Goal: Task Accomplishment & Management: Use online tool/utility

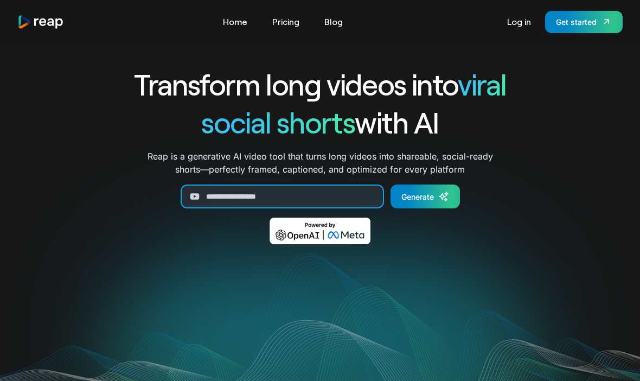
click at [251, 202] on input "Generate Form" at bounding box center [282, 196] width 203 height 24
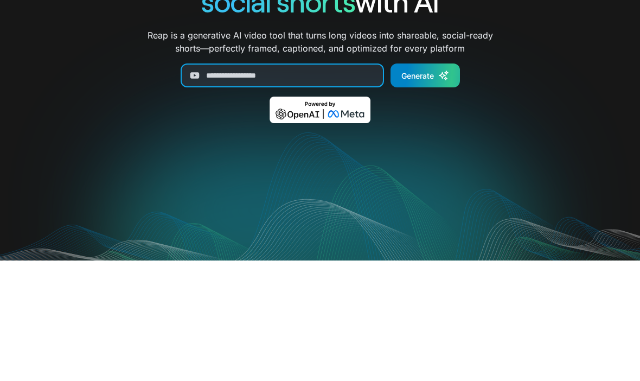
click at [234, 184] on input "Generate Form" at bounding box center [282, 196] width 203 height 24
paste input "**********"
type input "**********"
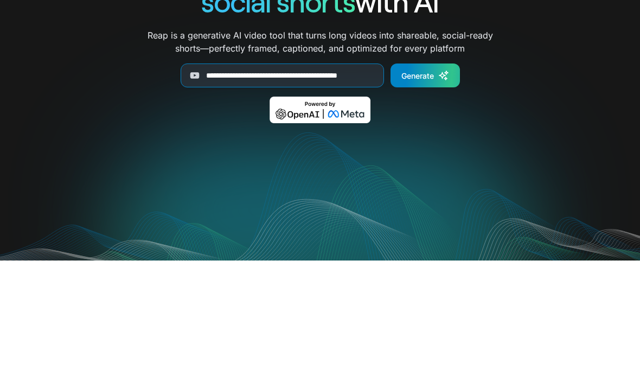
click at [410, 191] on div "Generate" at bounding box center [417, 196] width 33 height 11
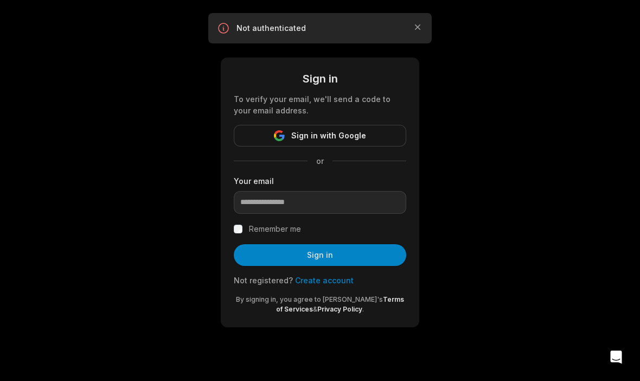
click at [379, 135] on button "Sign in with Google" at bounding box center [320, 136] width 172 height 22
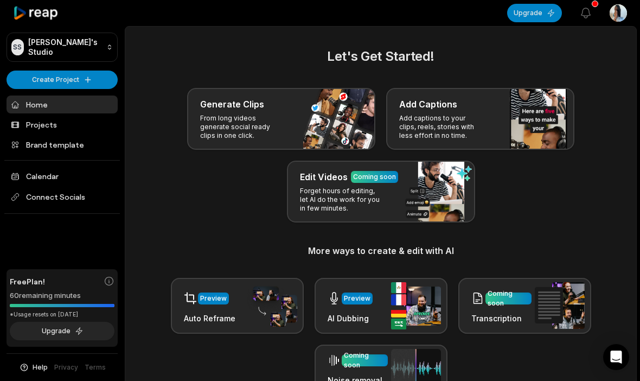
click at [587, 5] on button "View notifications" at bounding box center [586, 13] width 24 height 24
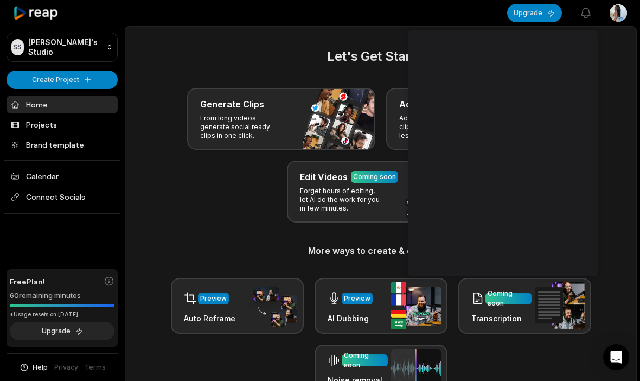
click at [584, 16] on icon "button" at bounding box center [585, 13] width 9 height 10
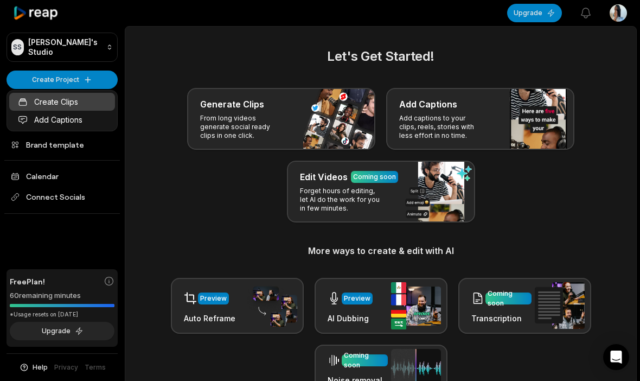
click at [101, 96] on link "Create Clips" at bounding box center [62, 102] width 106 height 18
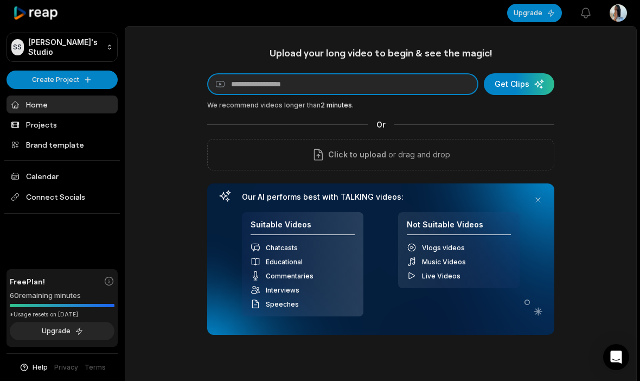
click at [324, 75] on input at bounding box center [342, 84] width 271 height 22
click at [298, 75] on input at bounding box center [342, 84] width 271 height 22
paste input "**********"
type input "**********"
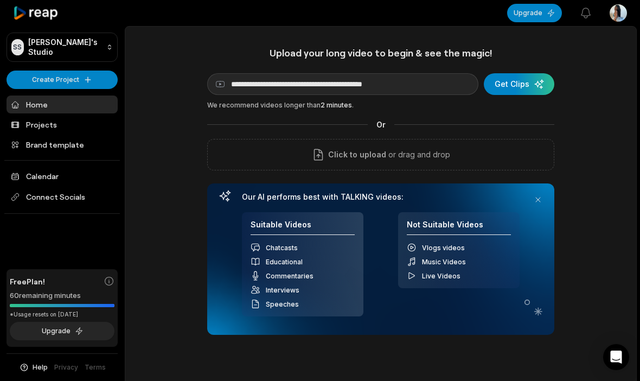
click at [514, 84] on div "submit" at bounding box center [519, 84] width 70 height 22
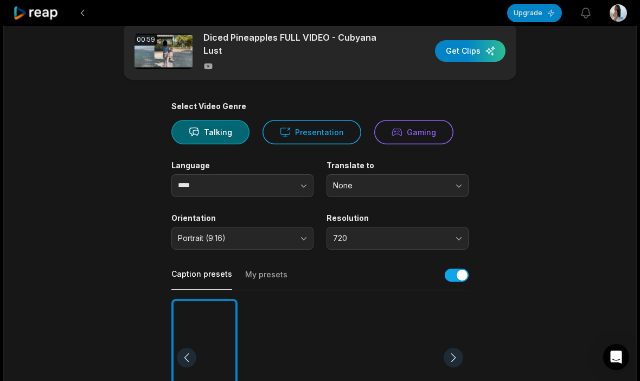
scroll to position [23, 0]
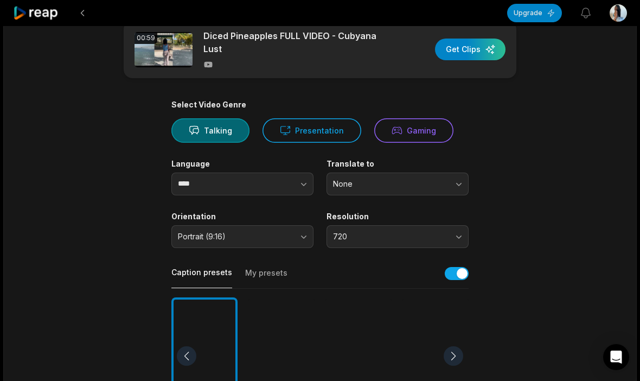
click at [327, 123] on button "Presentation" at bounding box center [311, 130] width 99 height 24
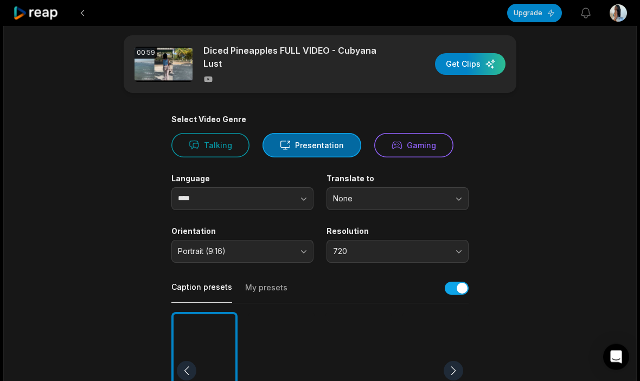
scroll to position [3, 0]
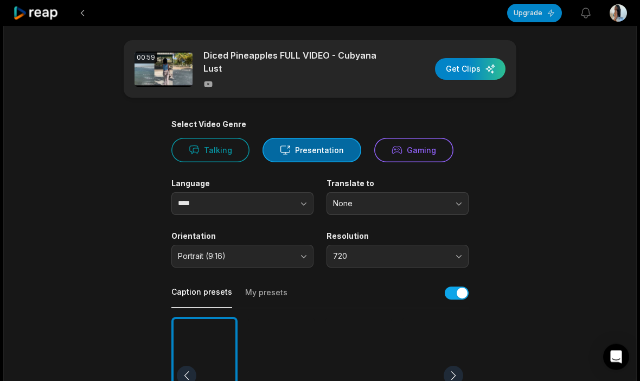
click at [485, 70] on div "button" at bounding box center [470, 70] width 70 height 22
click at [80, 15] on button at bounding box center [83, 13] width 20 height 20
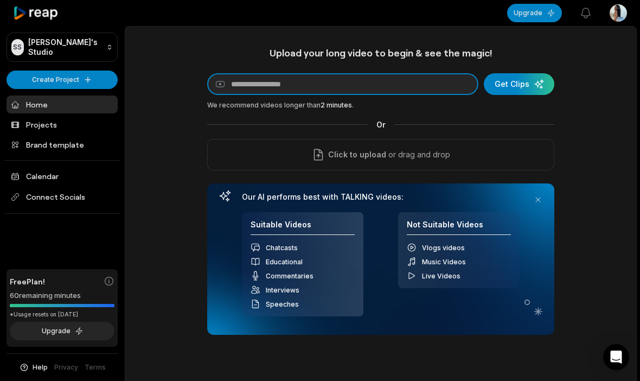
click at [354, 82] on input at bounding box center [342, 84] width 271 height 22
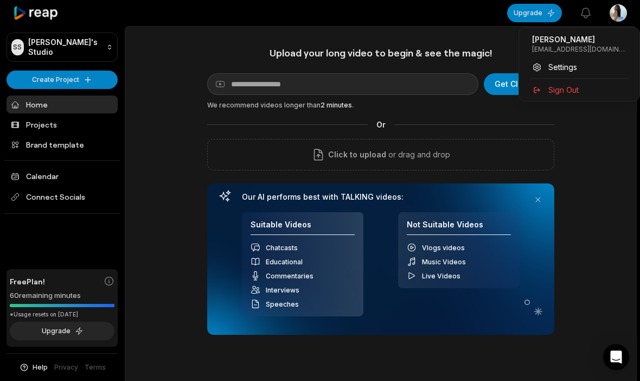
click at [294, 76] on html "SS Sally's Studio Create Project Home Projects Brand template Calendar Connect …" at bounding box center [320, 190] width 640 height 381
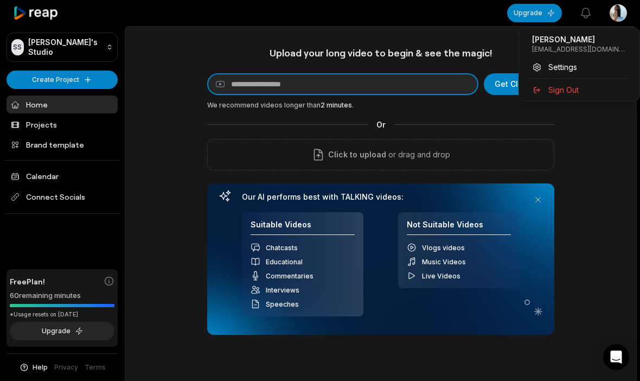
click at [294, 76] on input at bounding box center [342, 84] width 271 height 22
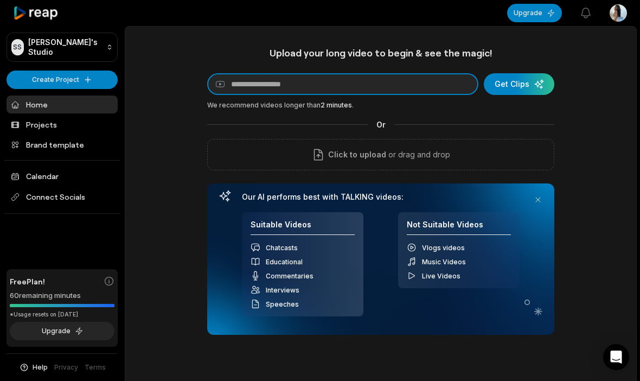
click at [292, 83] on input at bounding box center [342, 84] width 271 height 22
click at [267, 82] on input at bounding box center [342, 84] width 271 height 22
paste input "**********"
type input "**********"
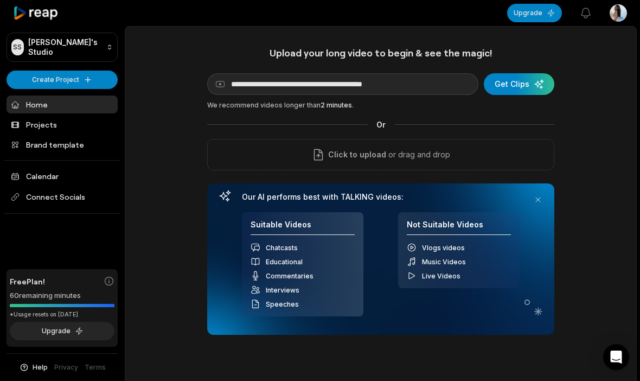
click at [529, 81] on div "submit" at bounding box center [519, 84] width 70 height 22
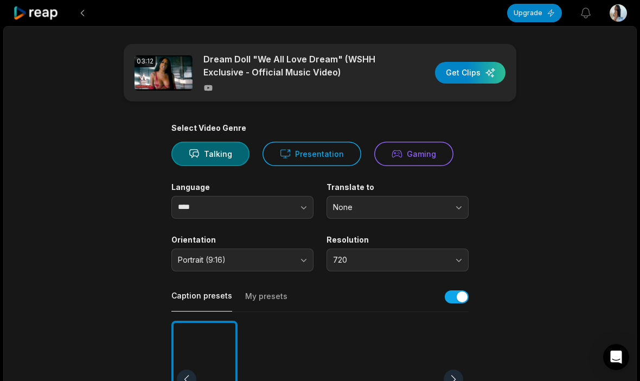
click at [487, 70] on div "button" at bounding box center [470, 73] width 70 height 22
click at [299, 164] on button "Presentation" at bounding box center [311, 153] width 99 height 24
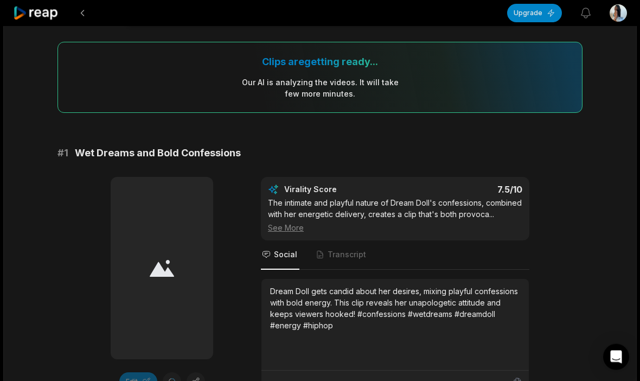
scroll to position [76, 0]
click at [114, 302] on div at bounding box center [162, 268] width 102 height 182
click at [177, 265] on div at bounding box center [162, 268] width 102 height 182
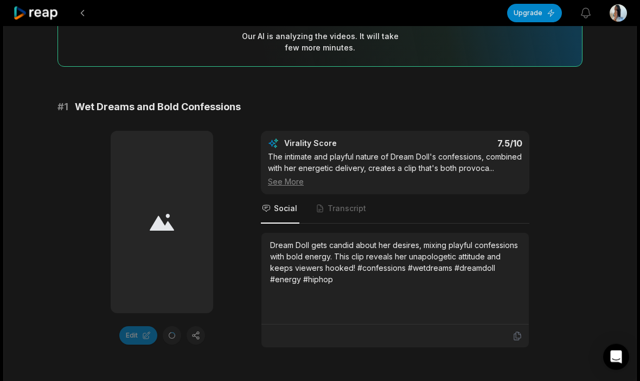
scroll to position [122, 0]
